Goal: Task Accomplishment & Management: Complete application form

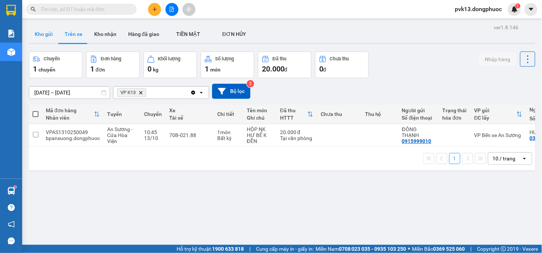
click at [50, 41] on button "Kho gửi" at bounding box center [44, 34] width 30 height 18
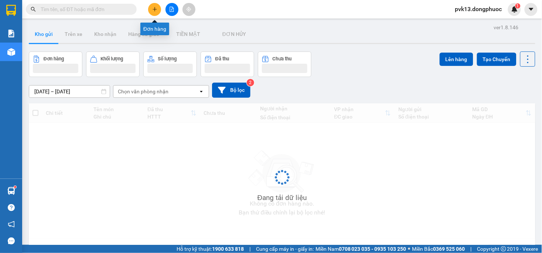
click at [154, 10] on icon "plus" at bounding box center [154, 9] width 5 height 5
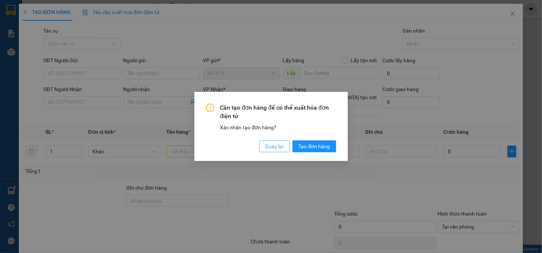
click at [268, 150] on button "Quay lại" at bounding box center [275, 146] width 30 height 12
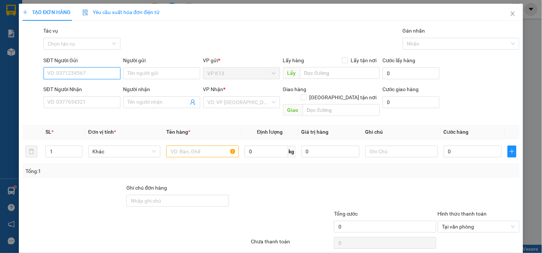
click at [98, 75] on input "SĐT Người Gửi" at bounding box center [82, 73] width 77 height 12
click at [94, 86] on div "0961975446 - HỒNG" at bounding box center [80, 88] width 67 height 8
type input "0961975446"
type input "HỒNG"
type input "0372398758"
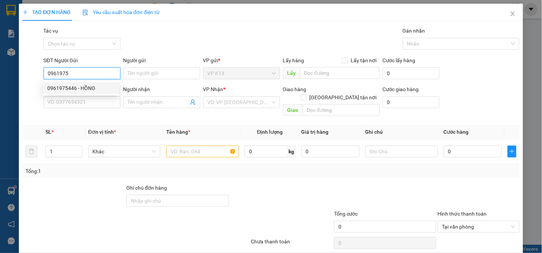
type input "NGUYÊN"
type input "30.000"
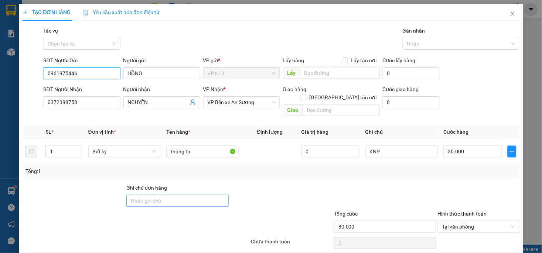
scroll to position [21, 0]
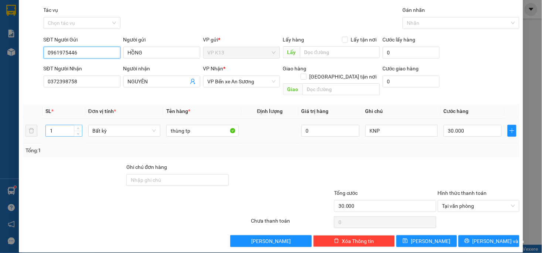
type input "0961975446"
click at [64, 125] on input "1" at bounding box center [64, 130] width 36 height 11
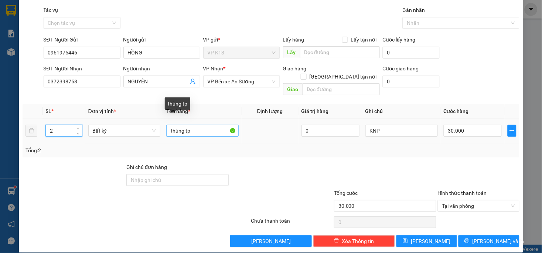
type input "2"
click at [200, 125] on input "thùng tp" at bounding box center [202, 131] width 72 height 12
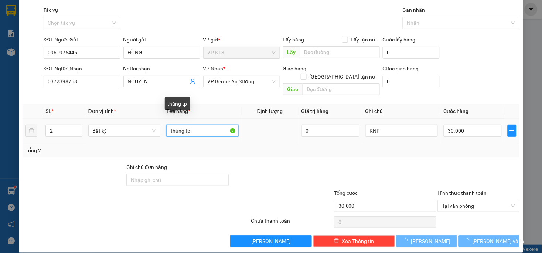
type input "0"
type input "thùng t"
type input "0"
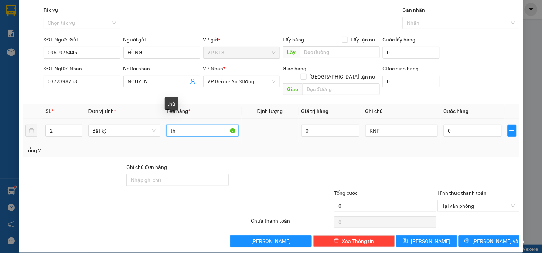
type input "t"
type input "BỊCH BT"
click at [463, 146] on div "Tổng: 2" at bounding box center [271, 150] width 497 height 14
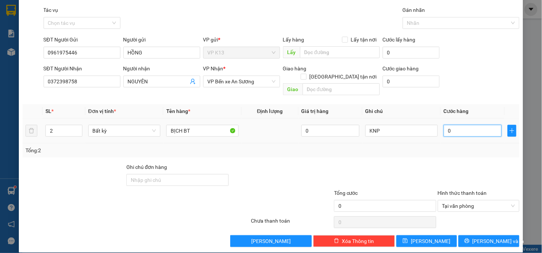
click at [464, 128] on input "0" at bounding box center [473, 131] width 58 height 12
type input "4"
type input "40"
type input "400"
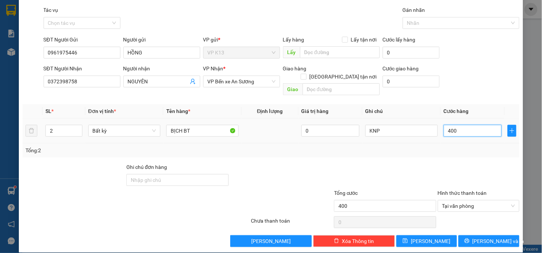
type input "4.000"
type input "40.000"
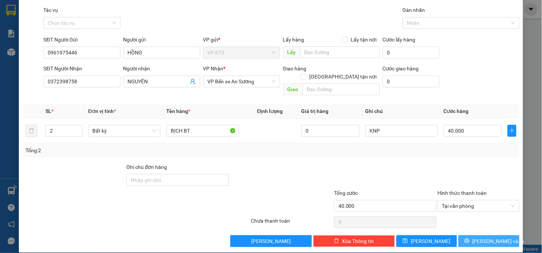
click at [477, 237] on span "[PERSON_NAME] và In" at bounding box center [499, 241] width 52 height 8
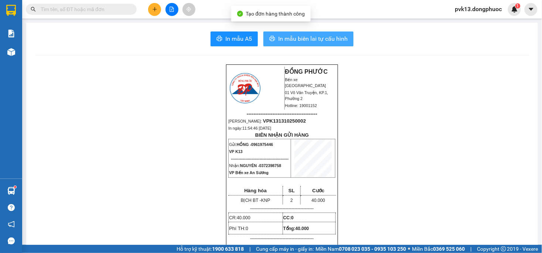
click at [302, 42] on span "In mẫu biên lai tự cấu hình" at bounding box center [313, 38] width 70 height 9
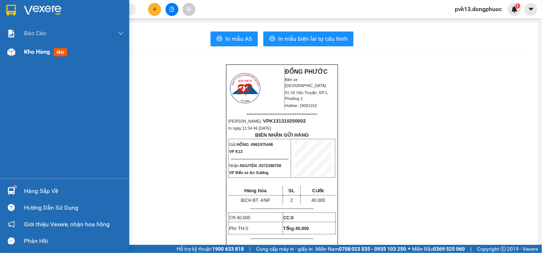
click at [8, 58] on div at bounding box center [11, 51] width 13 height 13
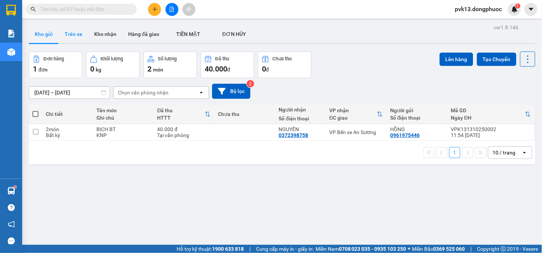
click at [74, 34] on button "Trên xe" at bounding box center [74, 34] width 30 height 18
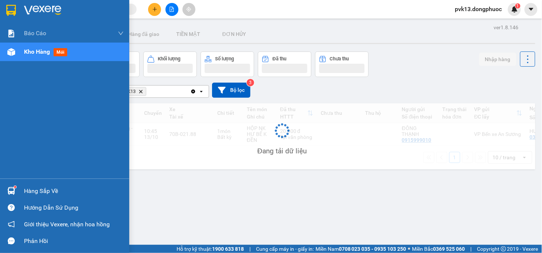
click at [9, 192] on img at bounding box center [11, 191] width 8 height 8
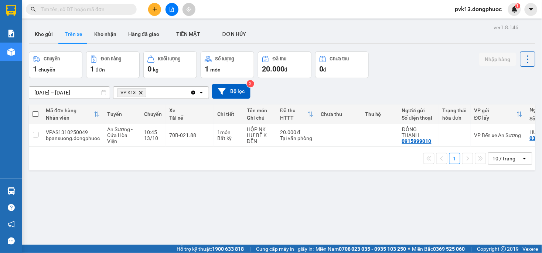
click at [383, 194] on section "Kết quả tìm kiếm ( 0 ) Bộ lọc No Data pvk13.dongphuoc 1 Báo cáo Mẫu 1: Báo cáo …" at bounding box center [271, 126] width 542 height 253
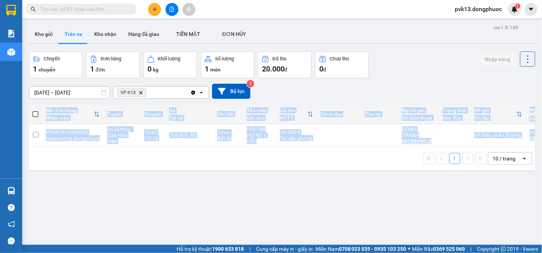
drag, startPoint x: 281, startPoint y: 149, endPoint x: 364, endPoint y: 155, distance: 83.0
click at [390, 148] on div "Mã đơn hàng Nhân viên Tuyến Chuyến Xe Tài xế Chi tiết Tên món Ghi chú Đã thu HT…" at bounding box center [282, 137] width 507 height 66
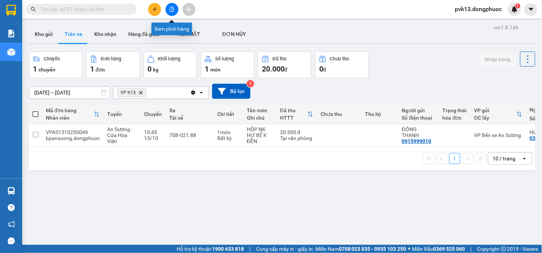
click at [173, 12] on button at bounding box center [172, 9] width 13 height 13
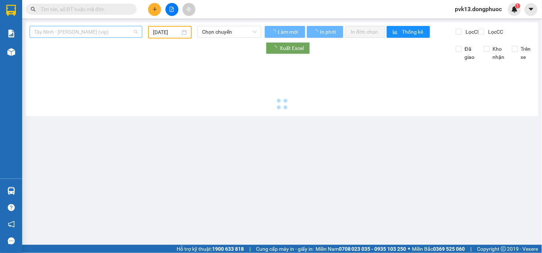
click at [76, 31] on span "Tây Ninh - [PERSON_NAME] (vip)" at bounding box center [86, 31] width 104 height 11
type input "[DATE]"
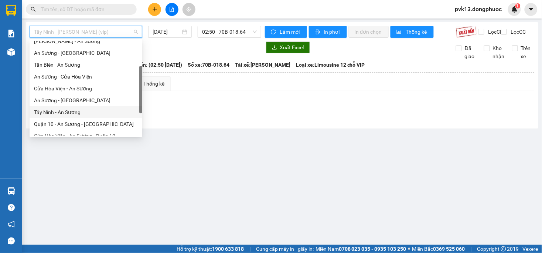
scroll to position [77, 0]
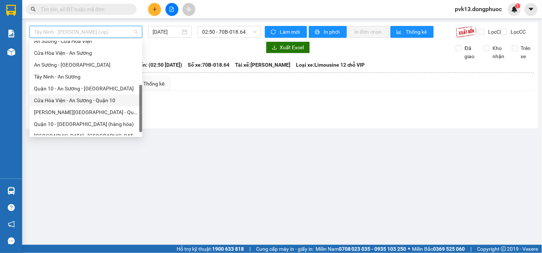
click at [61, 100] on div "Cửa Hòa Viện - An Sương - Quận 10" at bounding box center [86, 100] width 104 height 8
type input "[DATE]"
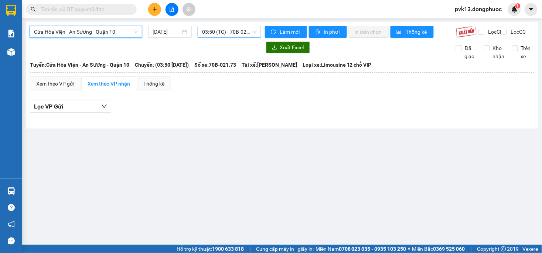
click at [214, 34] on span "03:50 (TC) - 70B-021.73" at bounding box center [229, 31] width 54 height 11
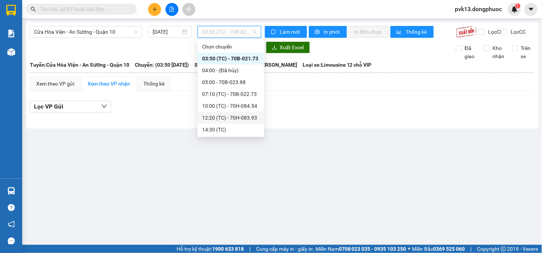
click at [238, 119] on div "12:20 (TC) - 70H-083.93" at bounding box center [231, 118] width 58 height 8
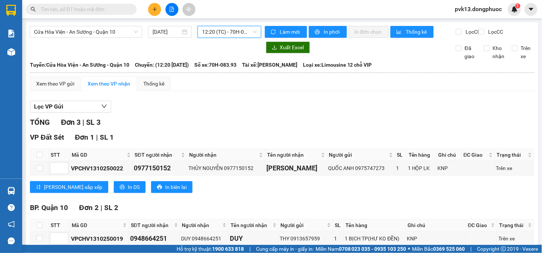
scroll to position [60, 0]
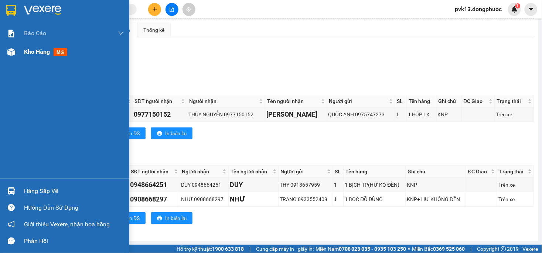
click at [20, 48] on div "Kho hàng mới" at bounding box center [64, 52] width 129 height 18
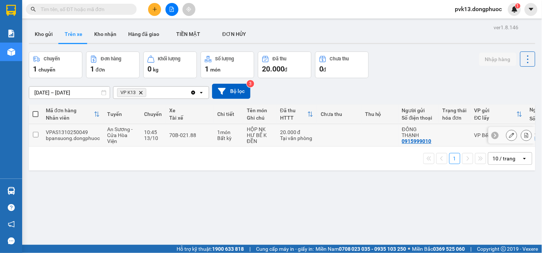
click at [334, 139] on td at bounding box center [339, 135] width 44 height 23
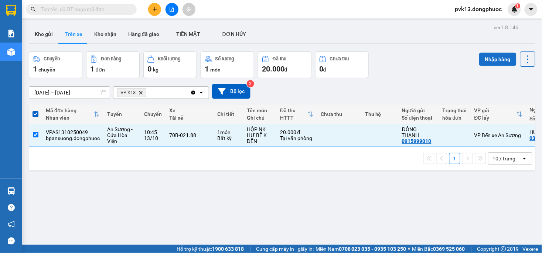
click at [486, 63] on button "Nhập hàng" at bounding box center [498, 59] width 37 height 13
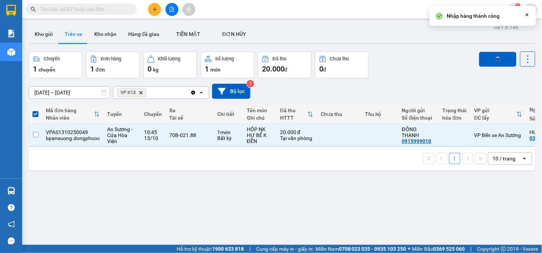
checkbox input "false"
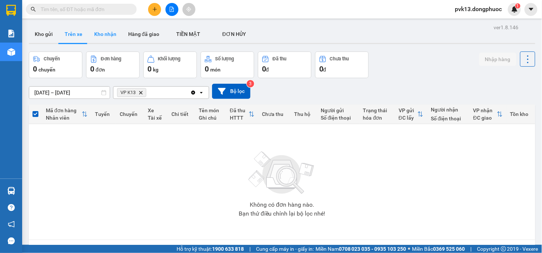
click at [112, 30] on button "Kho nhận" at bounding box center [105, 34] width 34 height 18
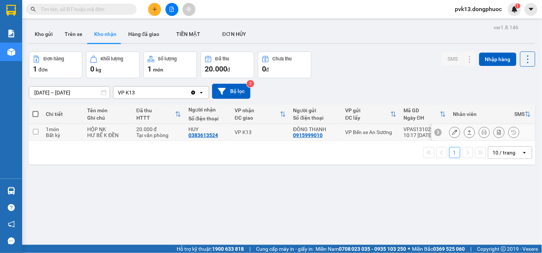
click at [269, 134] on div "VP K13" at bounding box center [260, 132] width 51 height 6
checkbox input "true"
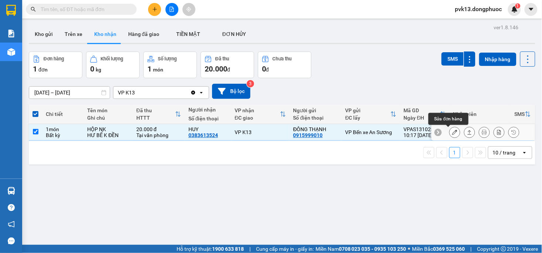
click at [453, 133] on icon at bounding box center [455, 131] width 5 height 5
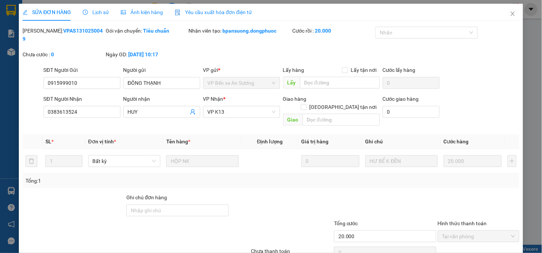
type input "0915999010"
type input "ĐÔNG THẠNH"
type input "0383613524"
type input "HUY"
type input "20.000"
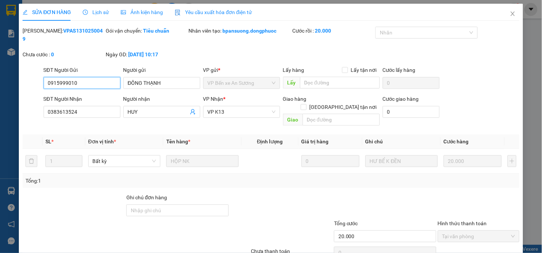
scroll to position [23, 0]
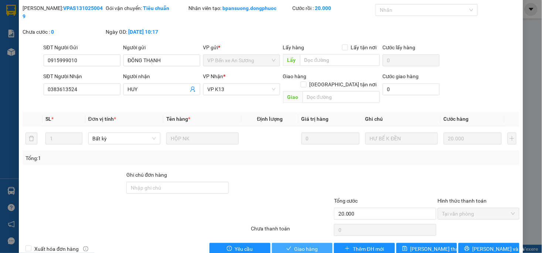
click at [301, 244] on span "Giao hàng" at bounding box center [307, 248] width 24 height 8
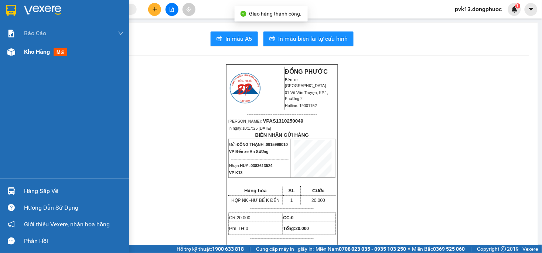
click at [27, 56] on div "Kho hàng mới" at bounding box center [47, 51] width 46 height 9
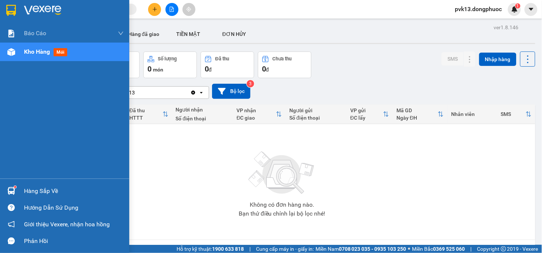
click at [16, 192] on div at bounding box center [11, 190] width 13 height 13
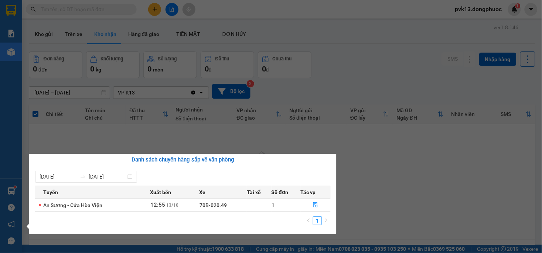
click at [369, 177] on section "Kết quả tìm kiếm ( 0 ) Bộ lọc No Data pvk13.dongphuoc 1 Báo cáo Mẫu 1: Báo cáo …" at bounding box center [271, 126] width 542 height 253
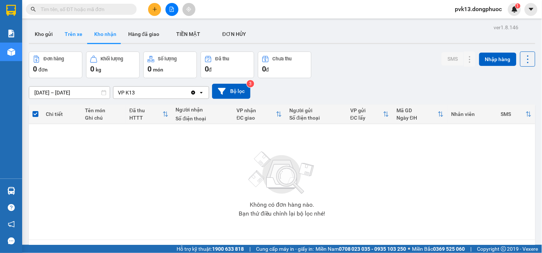
click at [71, 25] on button "Trên xe" at bounding box center [74, 34] width 30 height 18
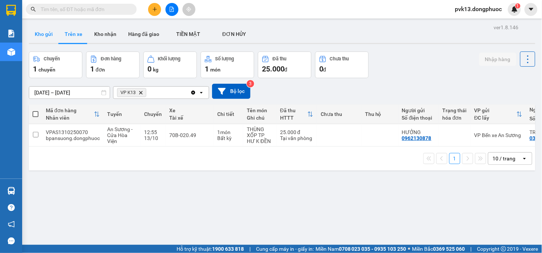
click at [35, 27] on button "Kho gửi" at bounding box center [44, 34] width 30 height 18
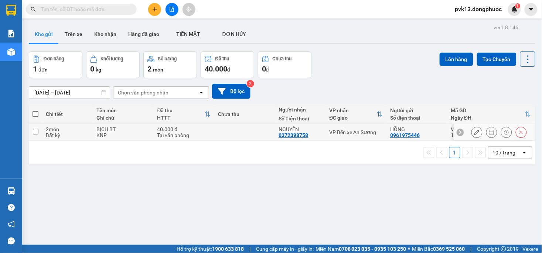
click at [243, 135] on td at bounding box center [244, 132] width 61 height 17
checkbox input "true"
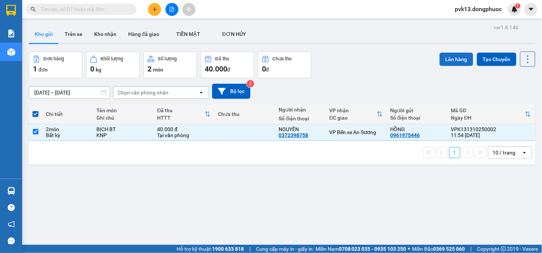
click at [448, 57] on button "Lên hàng" at bounding box center [457, 59] width 34 height 13
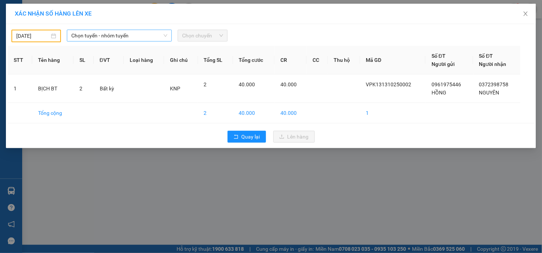
click at [97, 34] on span "Chọn tuyến - nhóm tuyến" at bounding box center [119, 35] width 96 height 11
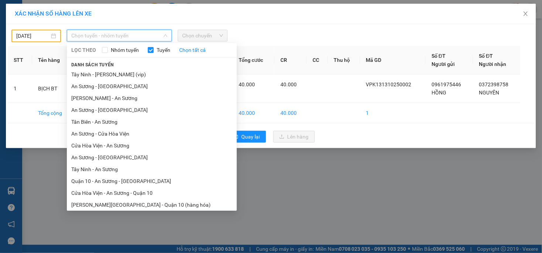
click at [43, 32] on body "Kết quả tìm kiếm ( 0 ) Bộ lọc No Data pvk13.dongphuoc 1 Báo cáo Mẫu 1: Báo cáo …" at bounding box center [271, 126] width 542 height 253
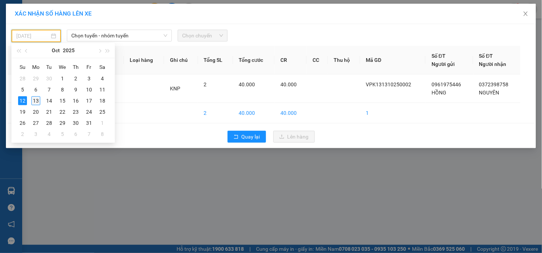
click at [35, 100] on div "13" at bounding box center [35, 100] width 9 height 9
type input "[DATE]"
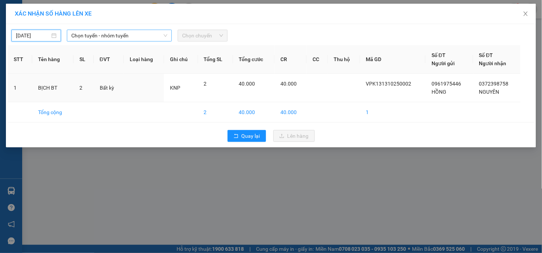
click at [107, 37] on span "Chọn tuyến - nhóm tuyến" at bounding box center [119, 35] width 96 height 11
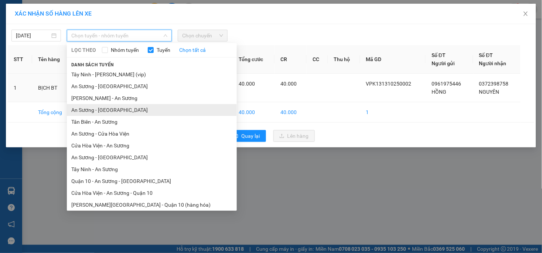
scroll to position [27, 0]
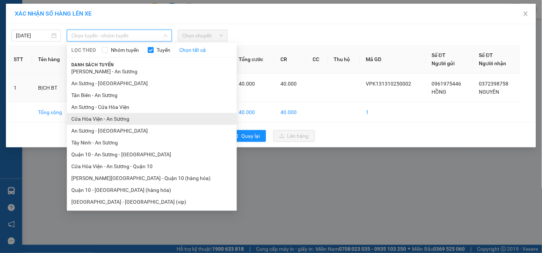
click at [120, 121] on li "Cửa Hòa Viện - An Sương" at bounding box center [152, 119] width 170 height 12
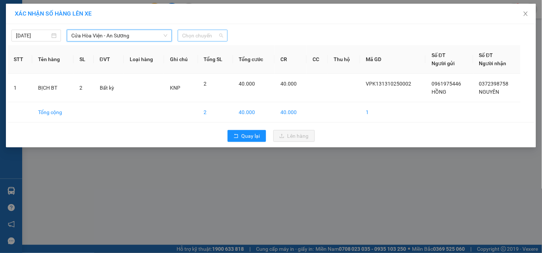
click at [200, 34] on span "Chọn chuyến" at bounding box center [202, 35] width 41 height 11
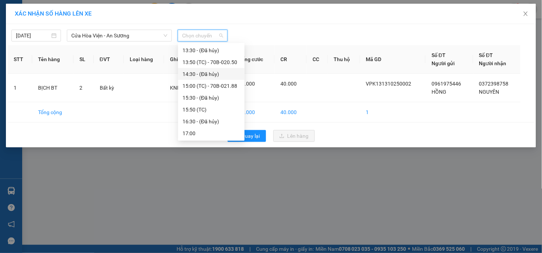
scroll to position [160, 0]
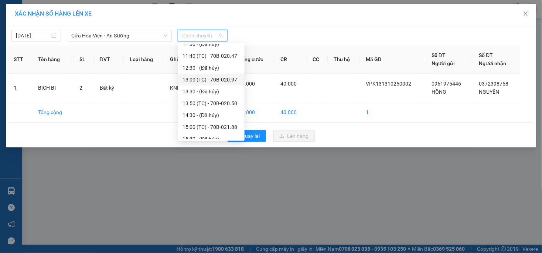
click at [221, 78] on div "13:00 (TC) - 70B-020.97" at bounding box center [212, 79] width 58 height 8
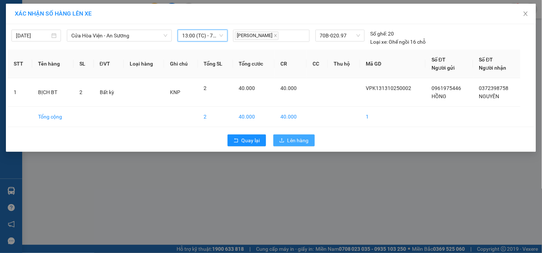
click at [293, 138] on span "Lên hàng" at bounding box center [298, 140] width 21 height 8
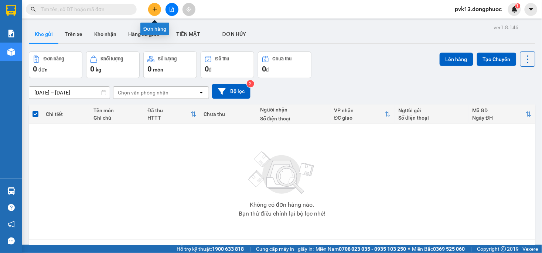
click at [158, 8] on button at bounding box center [154, 9] width 13 height 13
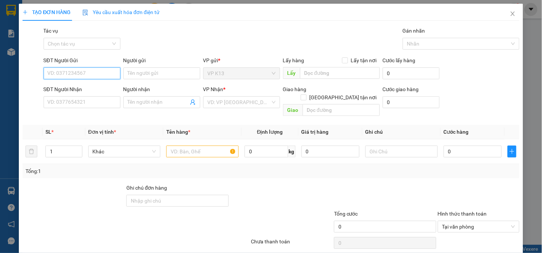
click at [91, 73] on input "SĐT Người Gửi" at bounding box center [82, 73] width 77 height 12
type input "0383613524"
click at [87, 82] on div "0383613524 - HUY" at bounding box center [81, 88] width 76 height 12
type input "HUY"
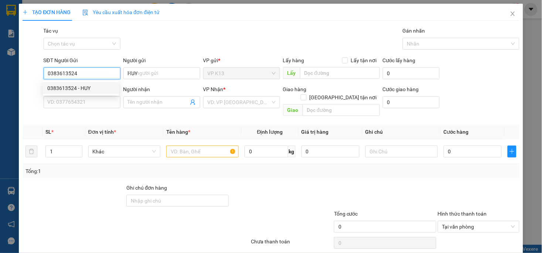
type input "0915999010"
type input "ĐÔNG THẠNH"
type input "20.000"
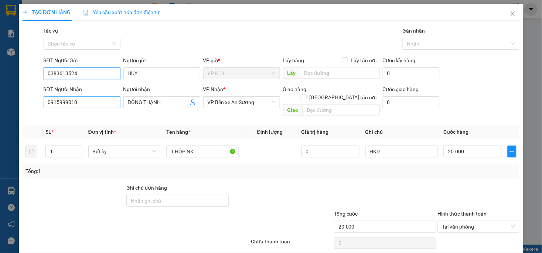
type input "0383613524"
click at [88, 103] on input "0915999010" at bounding box center [82, 102] width 77 height 12
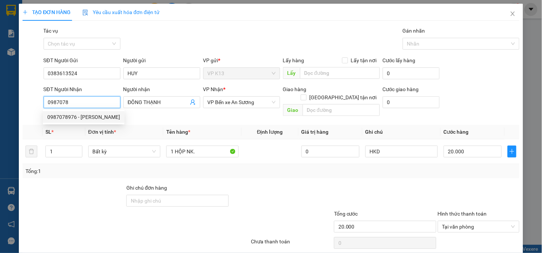
click at [82, 119] on div "0987078976 - [PERSON_NAME]" at bounding box center [83, 117] width 73 height 8
type input "0987078976"
type input "[PERSON_NAME]"
type input "40.000"
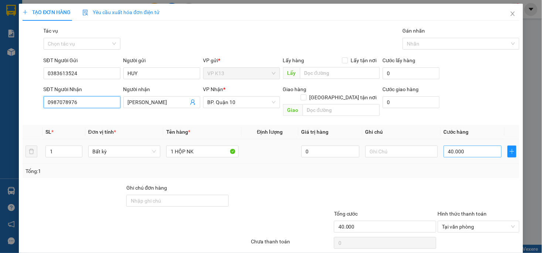
type input "0987078976"
click at [478, 145] on input "40.000" at bounding box center [473, 151] width 58 height 12
type input "3"
type input "30"
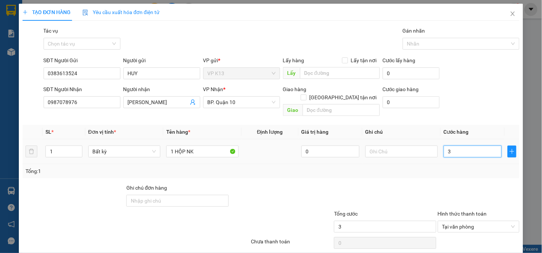
type input "30"
type input "300"
type input "3.000"
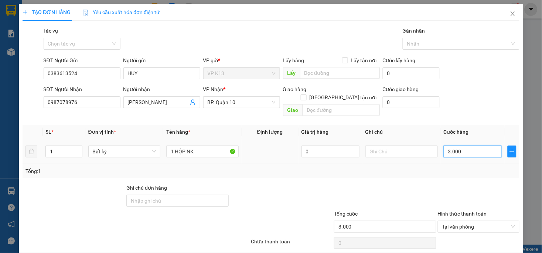
type input "30.000"
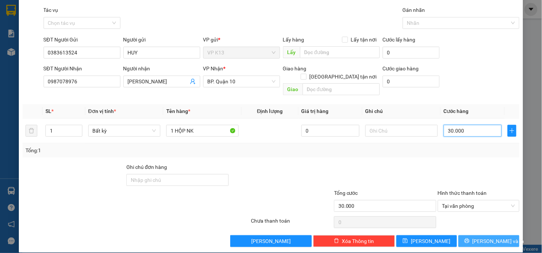
type input "30.000"
click at [486, 237] on span "[PERSON_NAME] và In" at bounding box center [499, 241] width 52 height 8
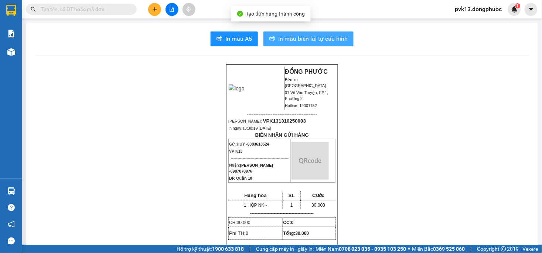
click at [296, 36] on span "In mẫu biên lai tự cấu hình" at bounding box center [313, 38] width 70 height 9
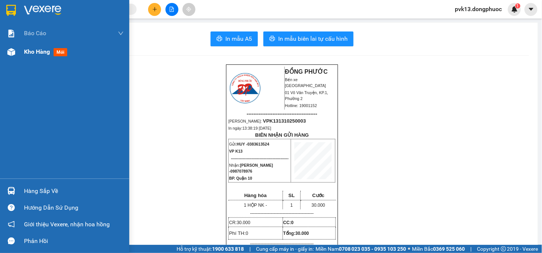
click at [19, 55] on div "Kho hàng mới" at bounding box center [64, 52] width 129 height 18
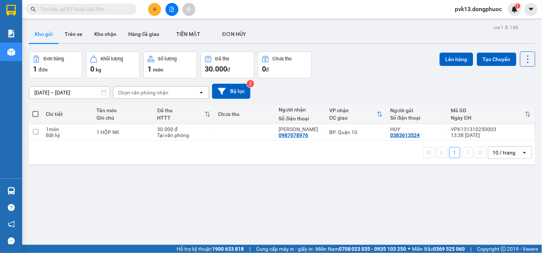
click at [234, 202] on div "ver 1.8.146 Kho gửi Trên xe Kho nhận Hàng đã giao TIỀN MẶT ĐƠN HỦY Đơn hàng 1…" at bounding box center [282, 148] width 513 height 253
click at [475, 133] on icon at bounding box center [477, 131] width 5 height 5
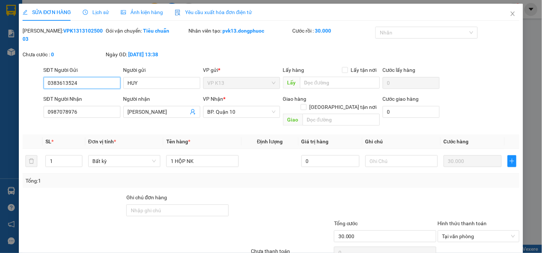
type input "0383613524"
type input "HUY"
type input "0987078976"
type input "[PERSON_NAME]"
type input "30.000"
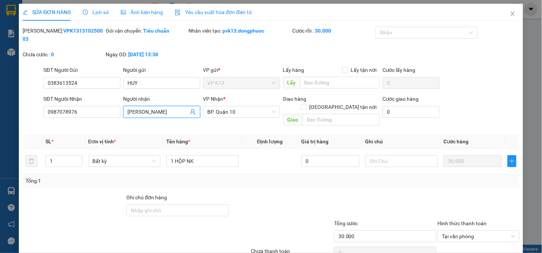
drag, startPoint x: 172, startPoint y: 104, endPoint x: 98, endPoint y: 117, distance: 74.7
click at [98, 117] on div "Total Paid Fee 30.000 Total UnPaid Fee 0 Cash Collection Total Fee Mã ĐH: VPK13…" at bounding box center [271, 152] width 497 height 250
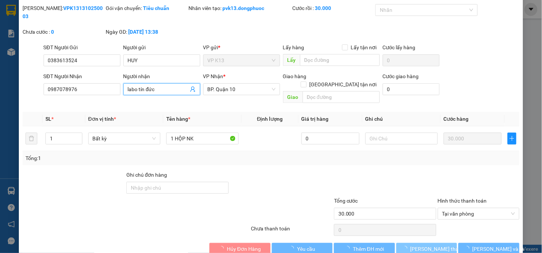
type input "labo tín đức"
click at [420, 244] on span "[PERSON_NAME] thay đổi" at bounding box center [440, 248] width 59 height 8
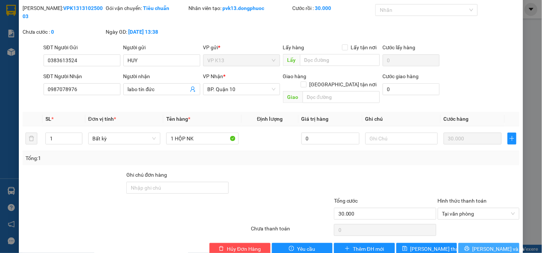
click at [477, 244] on span "[PERSON_NAME] và In" at bounding box center [499, 248] width 52 height 8
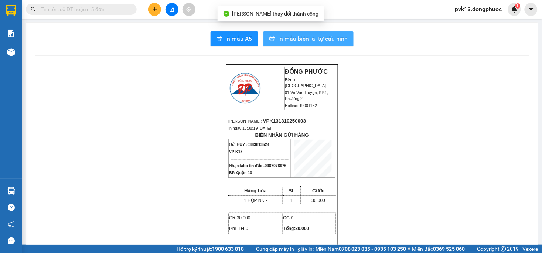
click at [311, 37] on span "In mẫu biên lai tự cấu hình" at bounding box center [313, 38] width 70 height 9
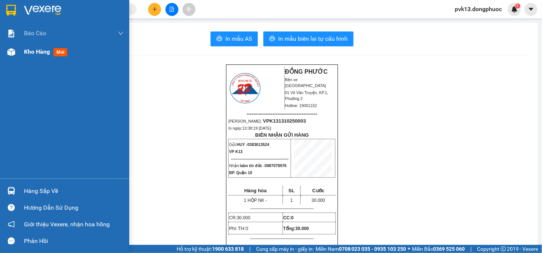
click at [28, 55] on span "Kho hàng" at bounding box center [37, 51] width 26 height 7
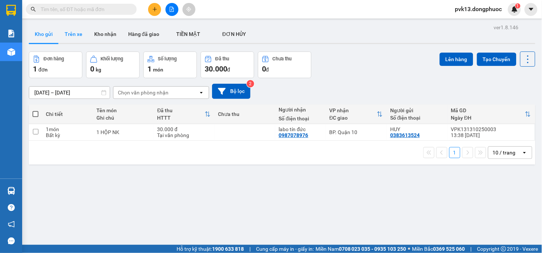
click at [85, 31] on button "Trên xe" at bounding box center [74, 34] width 30 height 18
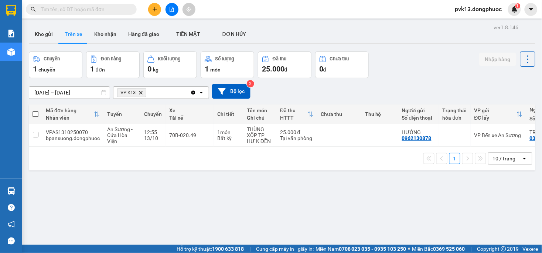
click at [195, 213] on div "ver 1.8.146 Kho gửi Trên xe Kho nhận Hàng đã giao TIỀN MẶT ĐƠN HỦY Chuyến 1 c…" at bounding box center [282, 148] width 513 height 253
click at [158, 10] on button at bounding box center [154, 9] width 13 height 13
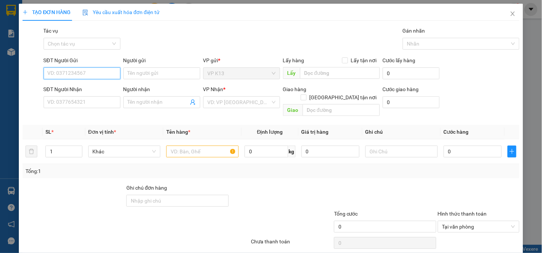
click at [68, 77] on input "SĐT Người Gửi" at bounding box center [82, 73] width 77 height 12
click at [69, 76] on input "SĐT Người Gửi" at bounding box center [82, 73] width 77 height 12
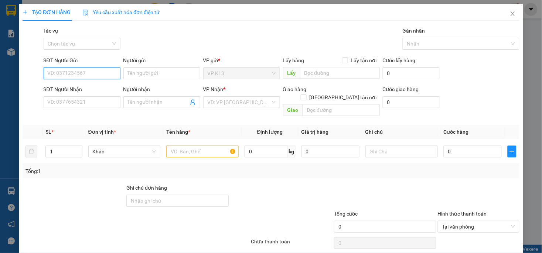
click at [69, 76] on input "SĐT Người Gửi" at bounding box center [82, 73] width 77 height 12
type input "0917204828"
click at [144, 70] on input "Người gửi" at bounding box center [161, 73] width 77 height 12
type input "khương"
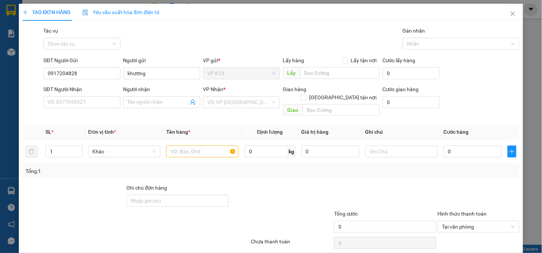
click at [82, 95] on div "SĐT Người Nhận" at bounding box center [82, 90] width 77 height 11
drag, startPoint x: 82, startPoint y: 95, endPoint x: 83, endPoint y: 99, distance: 4.5
click at [82, 98] on div "SĐT Người Nhận VD: 0377654321" at bounding box center [82, 98] width 77 height 26
click at [83, 100] on input "SĐT Người Nhận" at bounding box center [82, 102] width 77 height 12
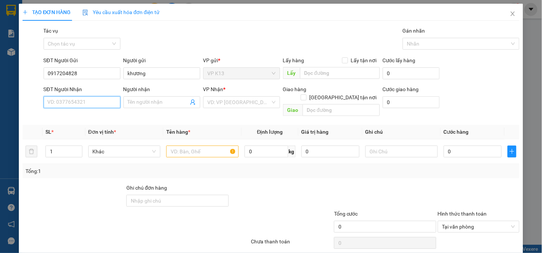
click at [73, 103] on input "SĐT Người Nhận" at bounding box center [82, 102] width 77 height 12
type input "0902411479"
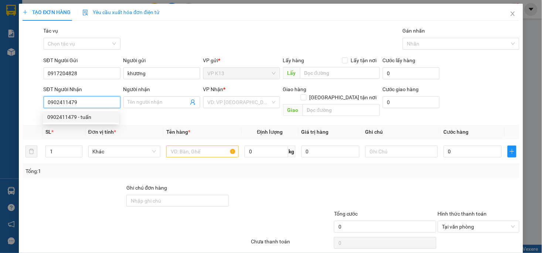
click at [83, 116] on div "0902411479 - tuấn" at bounding box center [80, 117] width 67 height 8
type input "tuấn"
type input "35.000"
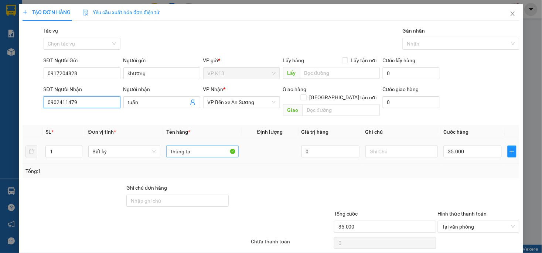
type input "0902411479"
drag, startPoint x: 200, startPoint y: 142, endPoint x: 143, endPoint y: 149, distance: 57.0
click at [143, 149] on tr "1 Bất kỳ thùng tp 0 35.000" at bounding box center [271, 151] width 497 height 25
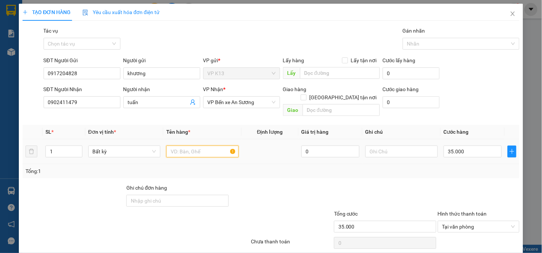
scroll to position [21, 0]
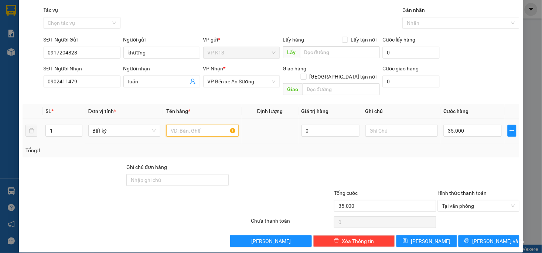
click at [187, 125] on input "text" at bounding box center [202, 131] width 72 height 12
type input "hồ sơ"
click at [301, 172] on div at bounding box center [282, 176] width 104 height 26
click at [467, 126] on input "35.000" at bounding box center [473, 131] width 58 height 12
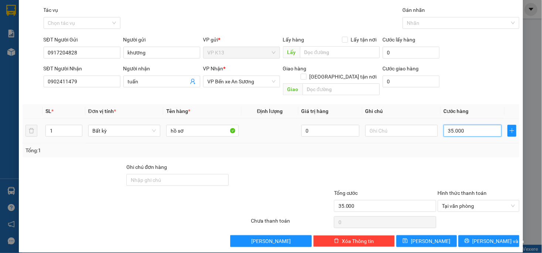
type input "2"
type input "20"
type input "200"
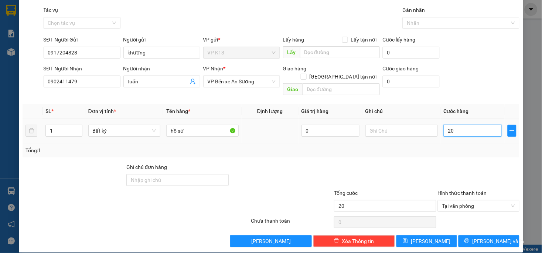
type input "200"
type input "2.000"
type input "20.000"
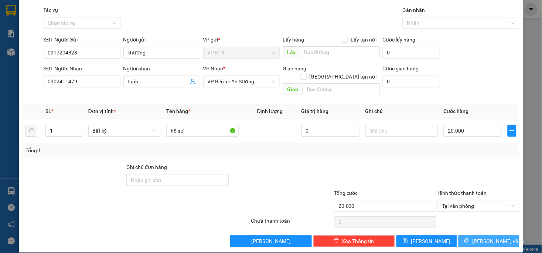
click at [470, 238] on icon "printer" at bounding box center [467, 240] width 5 height 5
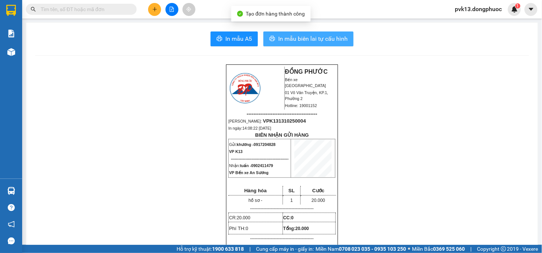
click at [277, 31] on button "In mẫu biên lai tự cấu hình" at bounding box center [309, 38] width 90 height 15
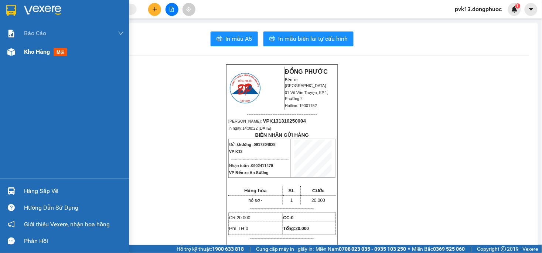
click at [18, 57] on div "Kho hàng mới" at bounding box center [64, 52] width 129 height 18
